Goal: Book appointment/travel/reservation

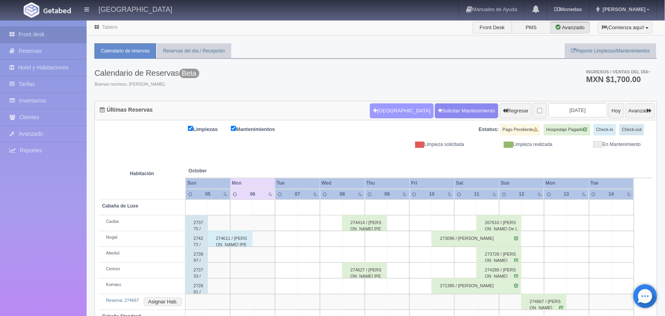
click at [381, 110] on button "[GEOGRAPHIC_DATA]" at bounding box center [401, 110] width 63 height 15
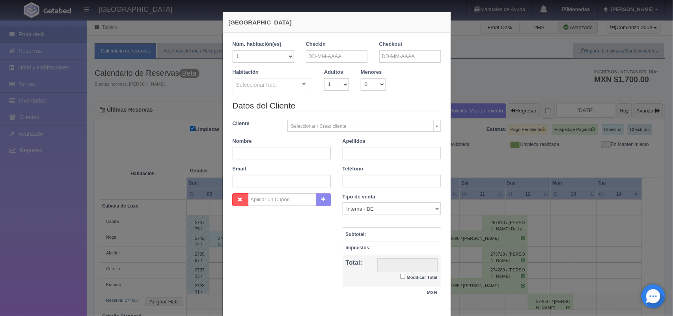
checkbox input "false"
click at [285, 180] on input "text" at bounding box center [281, 181] width 98 height 13
paste input "[EMAIL_ADDRESS][DOMAIN_NAME]"
type input "[EMAIL_ADDRESS][DOMAIN_NAME]"
click at [386, 180] on input "text" at bounding box center [391, 181] width 98 height 13
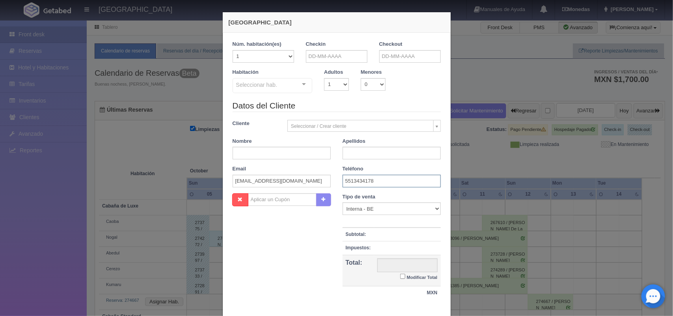
type input "5513434178"
click at [345, 58] on input "text" at bounding box center [336, 56] width 61 height 13
click at [331, 107] on link "7" at bounding box center [331, 105] width 10 height 11
type input "[DATE]"
checkbox input "false"
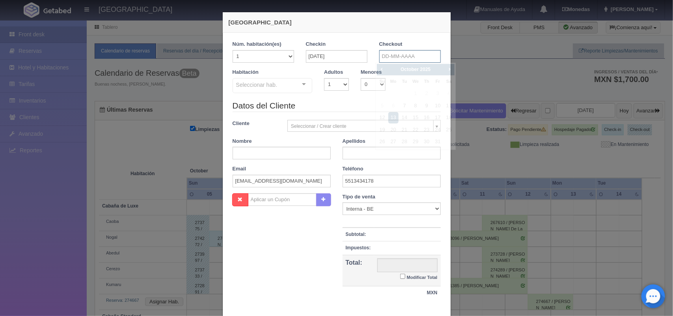
click at [394, 58] on input "text" at bounding box center [409, 56] width 61 height 13
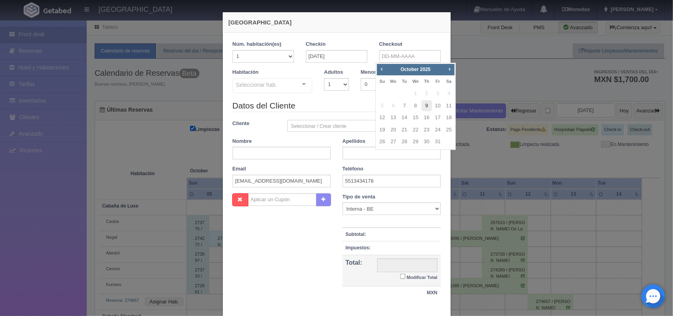
click at [427, 107] on link "9" at bounding box center [426, 105] width 10 height 11
type input "[DATE]"
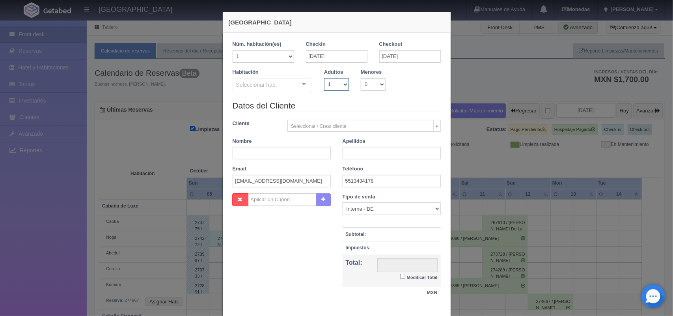
checkbox input "false"
click at [340, 83] on select "1 2 3 4 5 6 7 8 9 10" at bounding box center [336, 84] width 25 height 13
select select "2"
click at [324, 78] on select "1 2 3 4 5 6 7 8 9 10" at bounding box center [336, 84] width 25 height 13
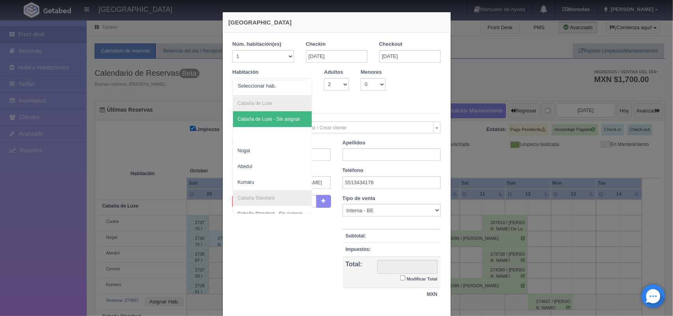
click at [298, 84] on div "Cabaña de Luxe Cabaña de Luxe - Sin asignar Nogal Abedul Kumaru Cabaña Standard…" at bounding box center [272, 86] width 80 height 17
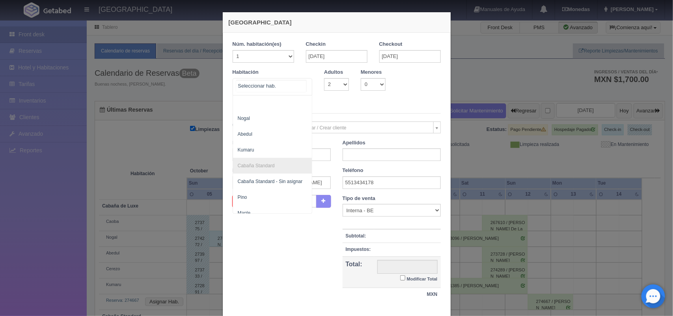
scroll to position [7, 0]
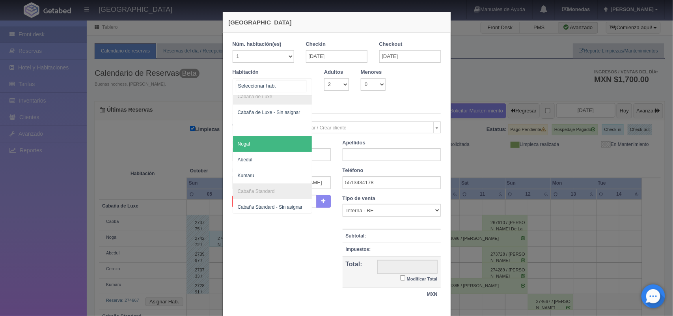
click at [270, 149] on span "Nogal" at bounding box center [272, 144] width 79 height 16
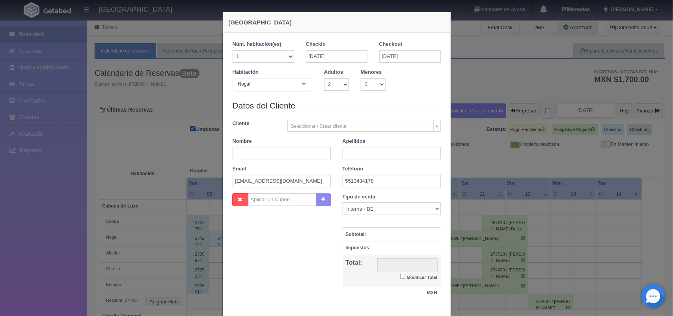
checkbox input "false"
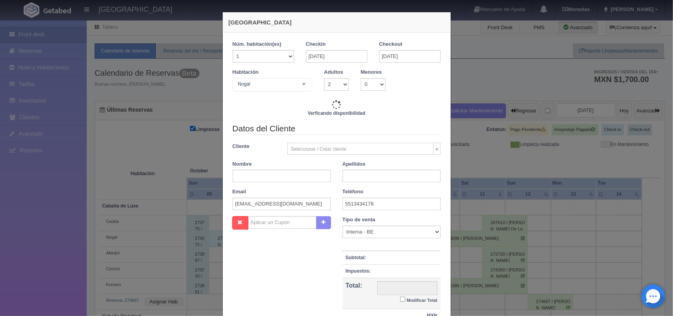
type input "3000.00"
checkbox input "false"
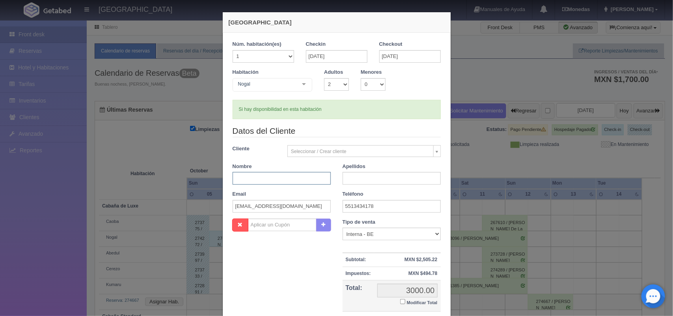
click at [276, 178] on input "text" at bounding box center [281, 178] width 98 height 13
type input "[PERSON_NAME]"
click at [354, 176] on input "text" at bounding box center [391, 178] width 98 height 13
click at [366, 182] on input "[PERSON_NAME]" at bounding box center [391, 178] width 98 height 13
click at [375, 180] on input "[PERSON_NAME]" at bounding box center [391, 178] width 98 height 13
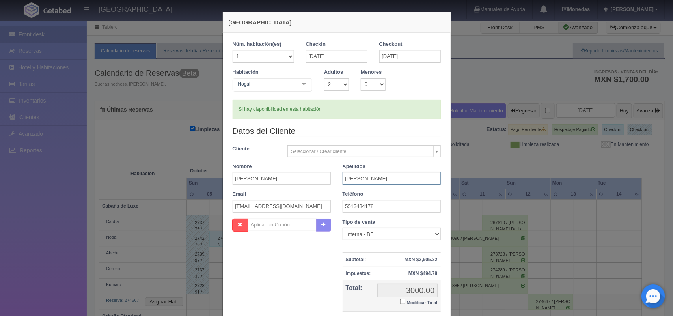
type input "[PERSON_NAME]"
click at [400, 301] on input "Modificar Total" at bounding box center [402, 301] width 5 height 5
checkbox input "true"
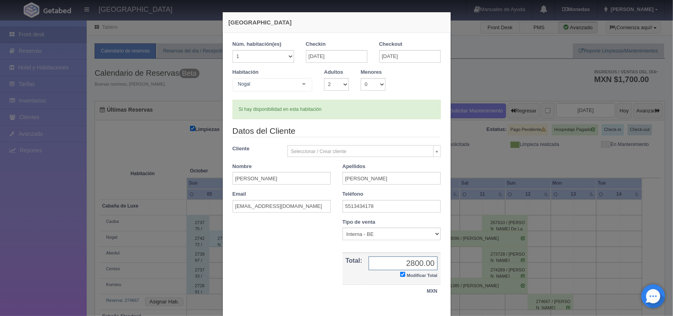
scroll to position [45, 0]
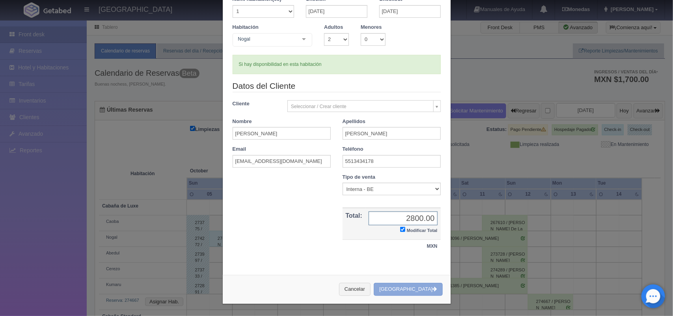
type input "2800.00"
click at [409, 290] on button "[GEOGRAPHIC_DATA]" at bounding box center [407, 288] width 69 height 13
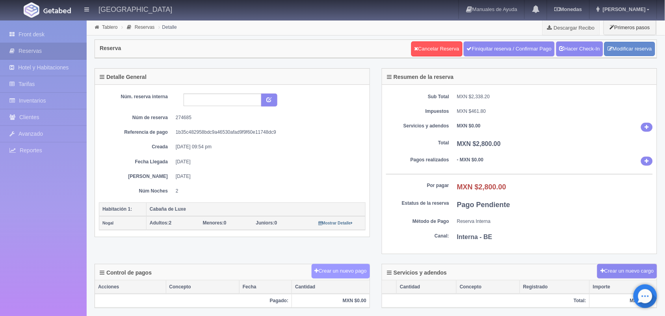
click at [339, 272] on button "Crear un nuevo pago" at bounding box center [341, 271] width 58 height 15
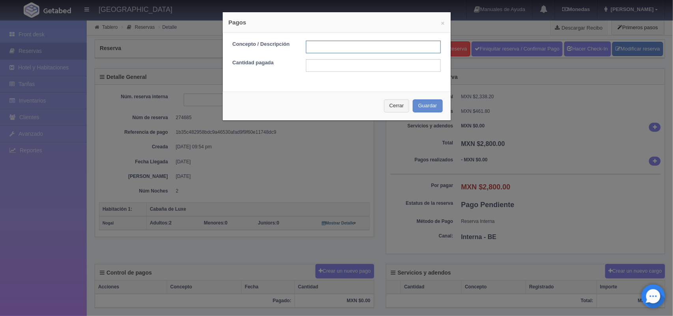
click at [324, 50] on input "text" at bounding box center [373, 47] width 135 height 13
type input "Pago transferencia 06/10/2025"
click at [373, 71] on input "text" at bounding box center [373, 65] width 135 height 13
type input "2800.00"
click at [420, 104] on button "Guardar" at bounding box center [427, 105] width 30 height 13
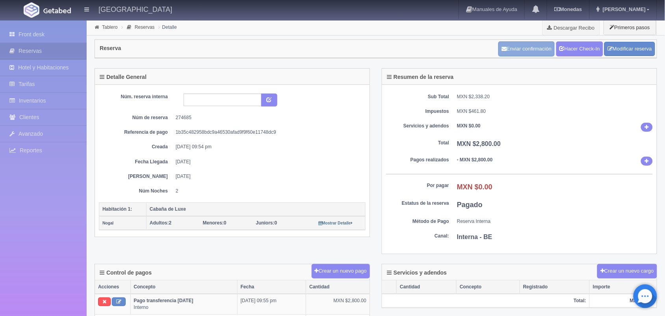
click at [534, 48] on button "Enviar confirmación" at bounding box center [526, 48] width 56 height 15
